Goal: Find specific page/section: Find specific page/section

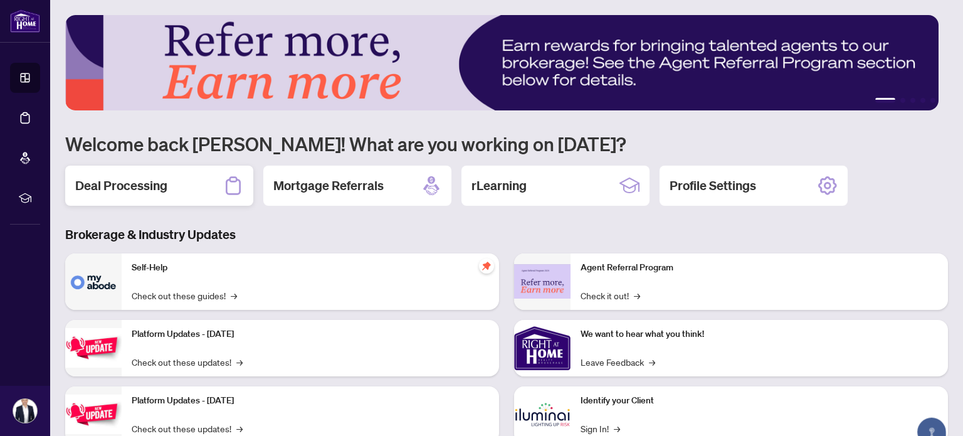
click at [162, 180] on h2 "Deal Processing" at bounding box center [121, 186] width 92 height 18
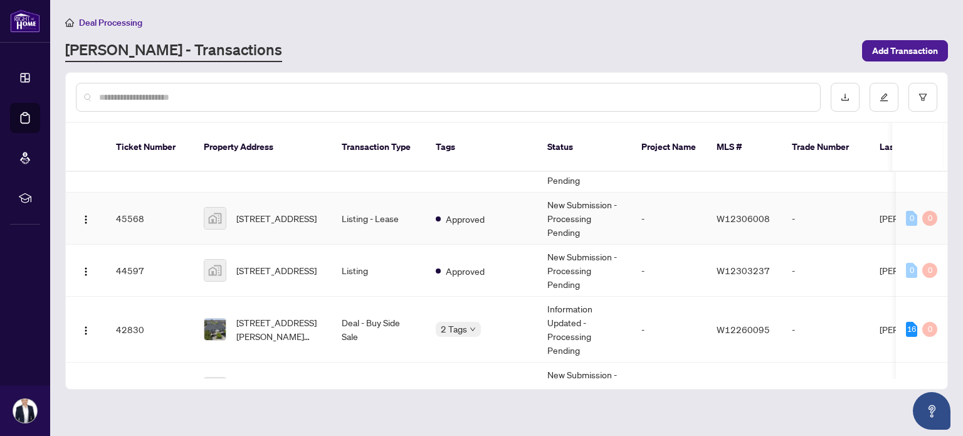
scroll to position [120, 0]
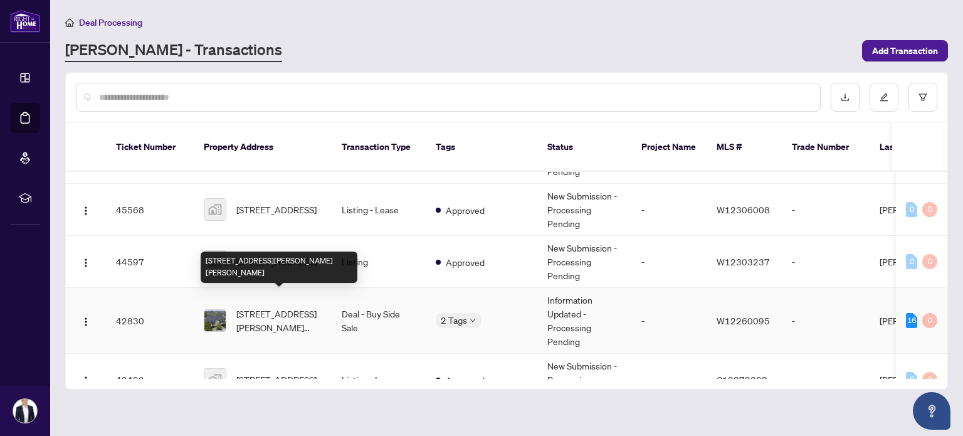
click at [278, 307] on span "[STREET_ADDRESS][PERSON_NAME][PERSON_NAME]" at bounding box center [278, 321] width 85 height 28
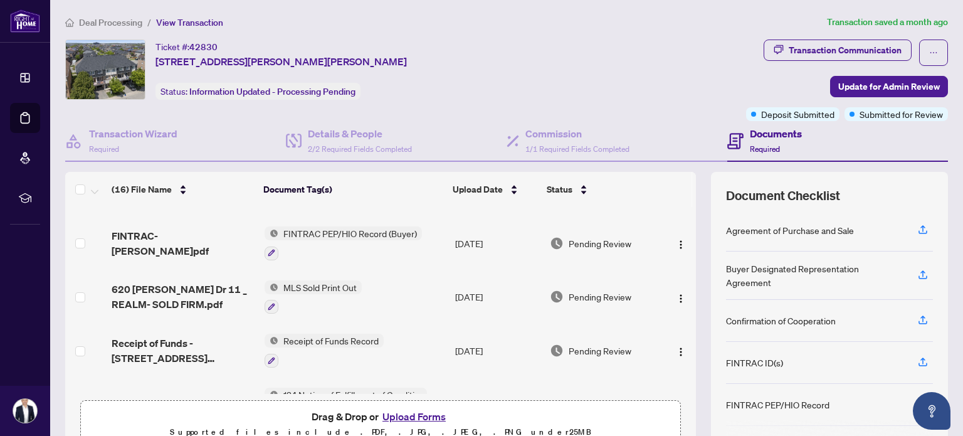
scroll to position [63, 0]
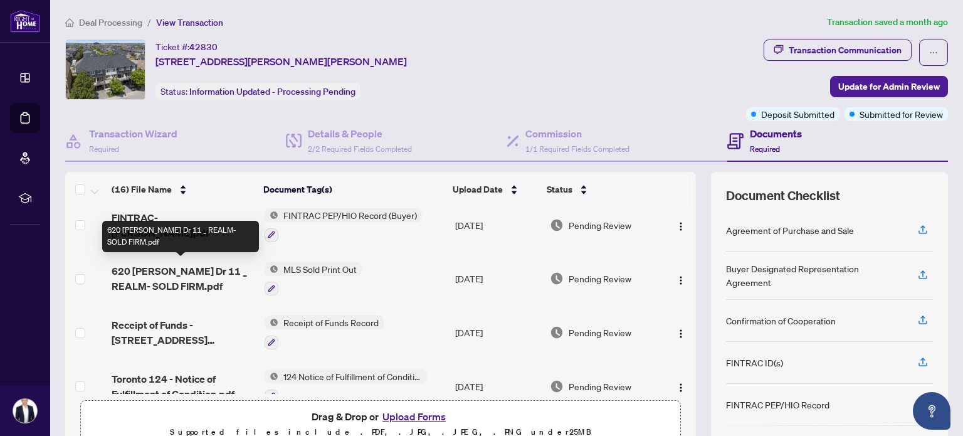
click at [167, 270] on span "620 [PERSON_NAME] Dr 11 _ REALM- SOLD FIRM.pdf" at bounding box center [183, 278] width 142 height 30
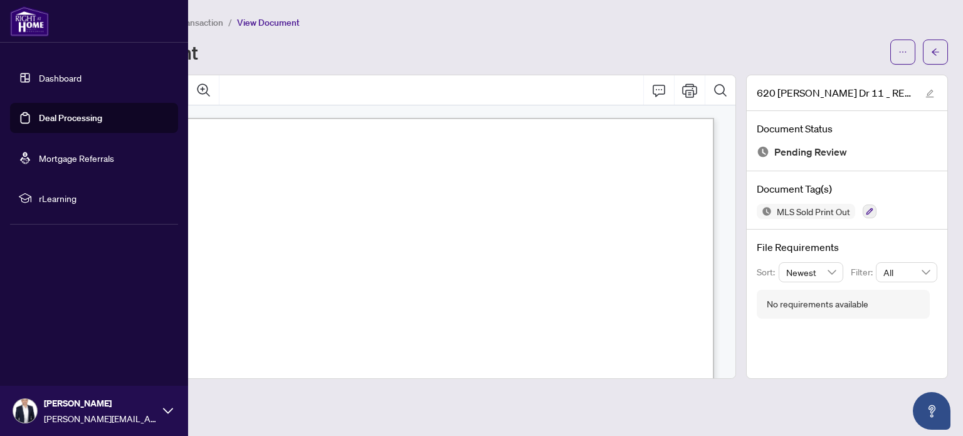
click at [45, 73] on link "Dashboard" at bounding box center [60, 77] width 43 height 11
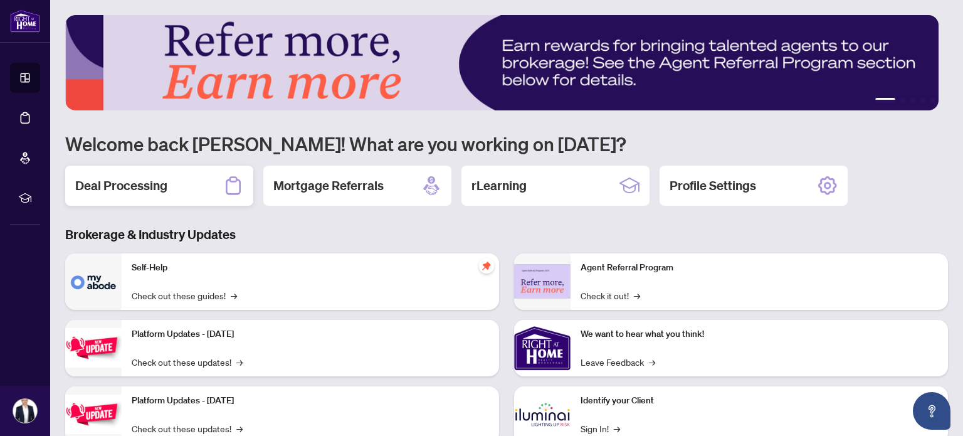
click at [177, 183] on div "Deal Processing" at bounding box center [159, 186] width 188 height 40
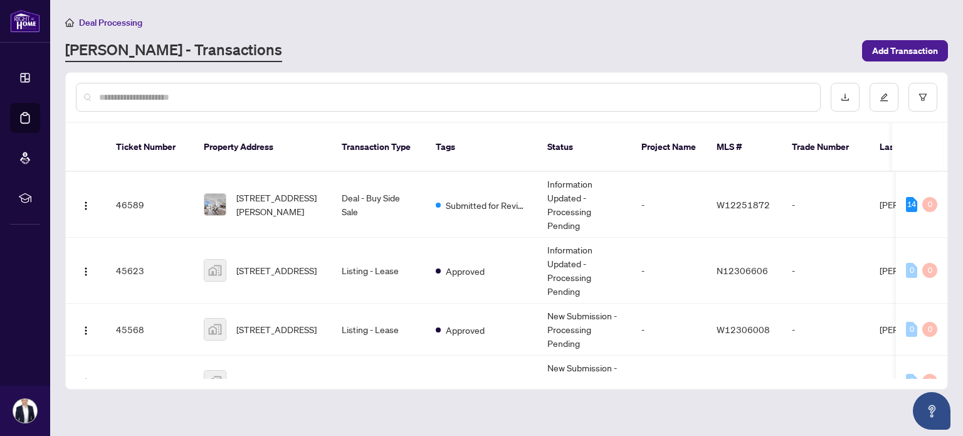
click at [230, 87] on div at bounding box center [448, 97] width 745 height 29
click at [208, 91] on input "text" at bounding box center [454, 97] width 711 height 14
type input "*"
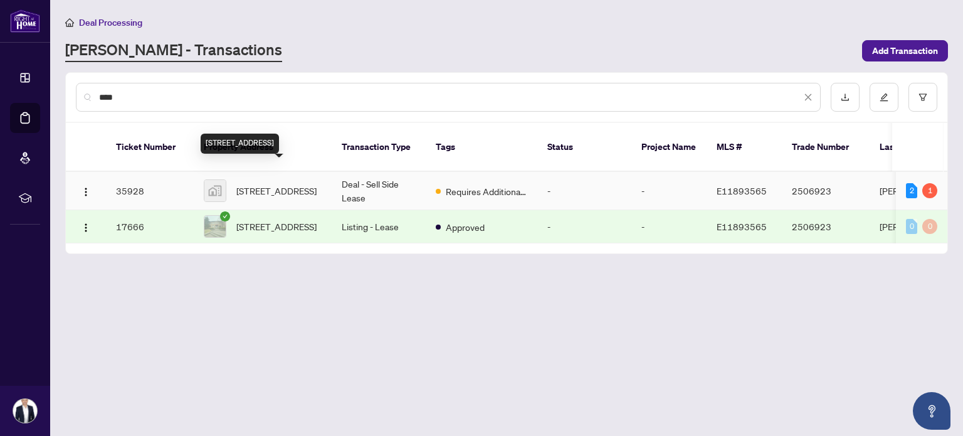
type input "****"
click at [260, 184] on span "[STREET_ADDRESS]" at bounding box center [276, 191] width 80 height 14
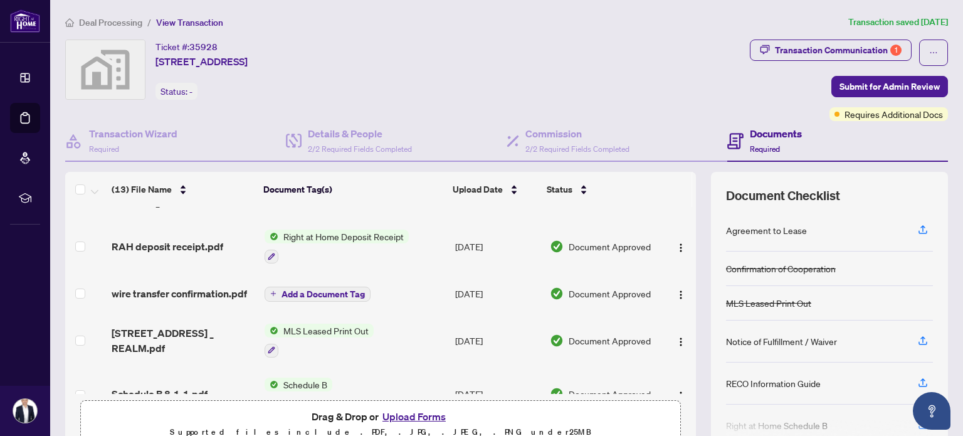
scroll to position [313, 0]
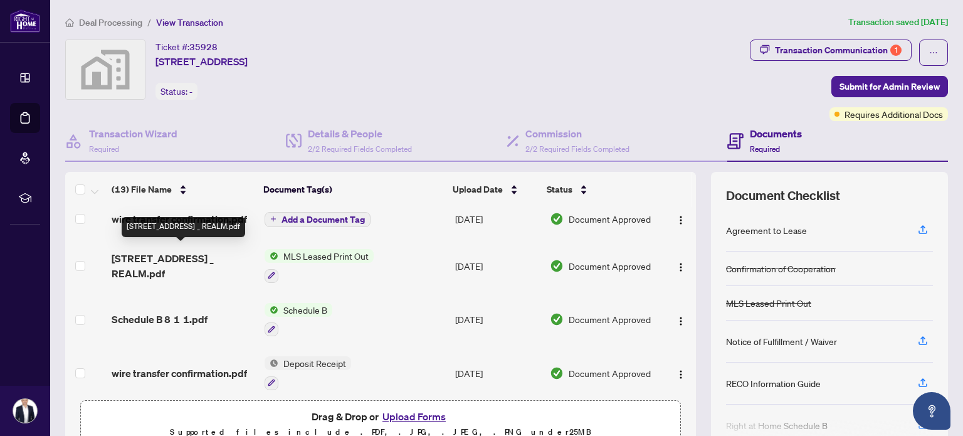
click at [158, 253] on span "[STREET_ADDRESS] _ REALM.pdf" at bounding box center [183, 266] width 142 height 30
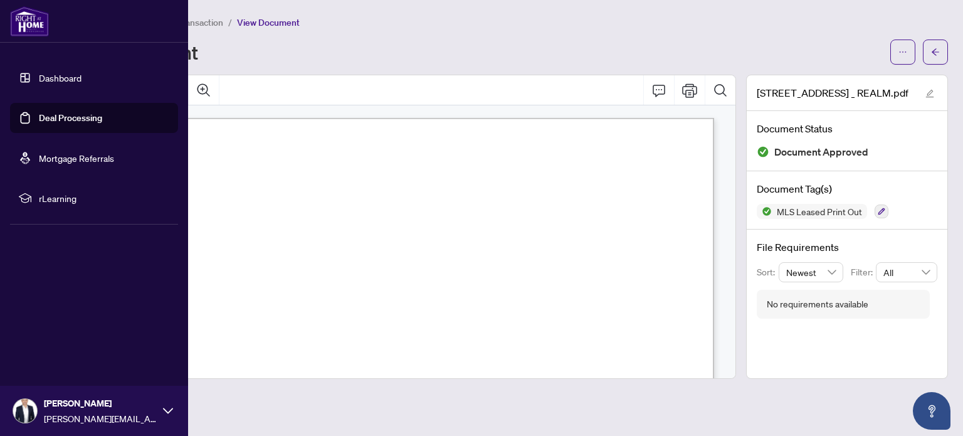
click at [39, 78] on link "Dashboard" at bounding box center [60, 77] width 43 height 11
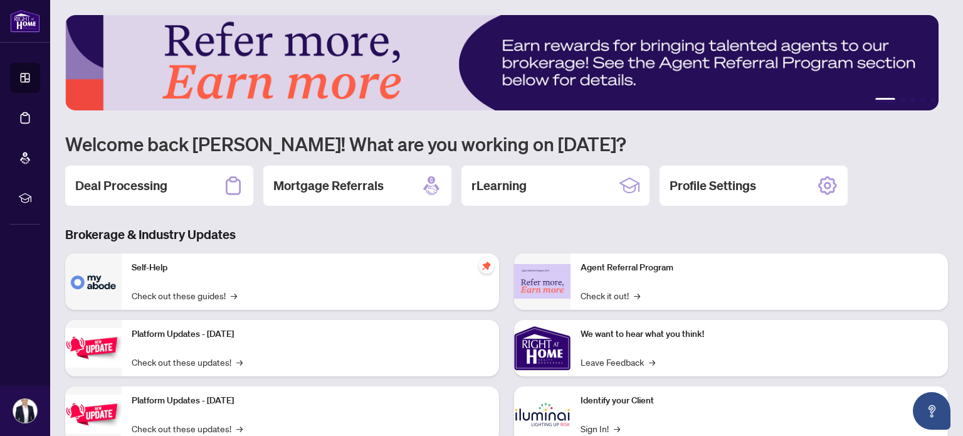
click at [102, 190] on h2 "Deal Processing" at bounding box center [121, 186] width 92 height 18
